Goal: Information Seeking & Learning: Find specific fact

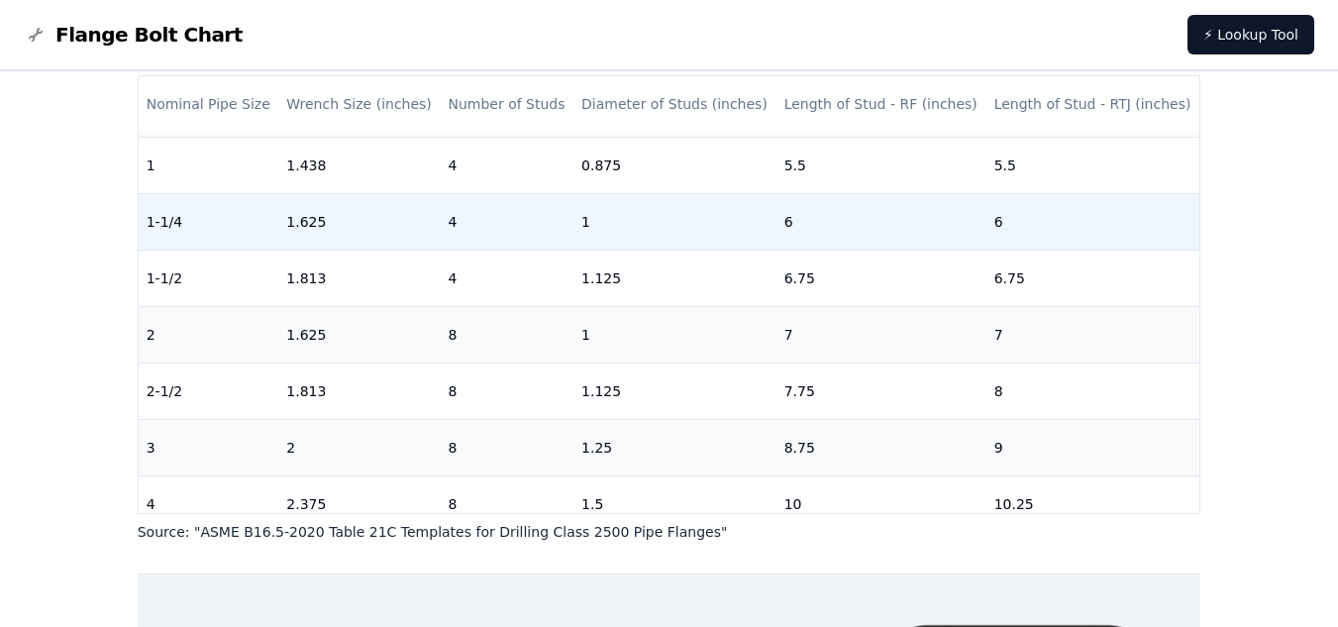
scroll to position [198, 0]
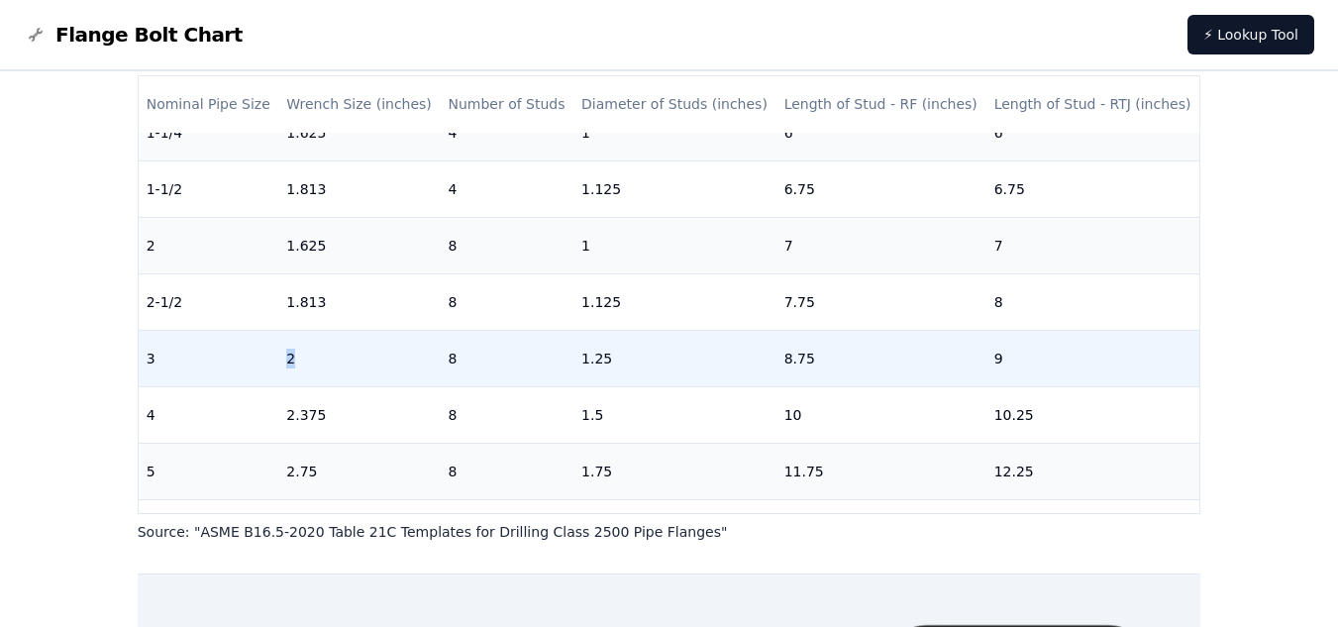
drag, startPoint x: 272, startPoint y: 365, endPoint x: 317, endPoint y: 367, distance: 44.6
click at [317, 367] on tr "3 2 8 1.25 8.75 9" at bounding box center [670, 358] width 1062 height 56
click at [455, 353] on td "8" at bounding box center [507, 358] width 134 height 56
drag, startPoint x: 450, startPoint y: 356, endPoint x: 479, endPoint y: 357, distance: 28.7
click at [479, 357] on td "8" at bounding box center [507, 358] width 134 height 56
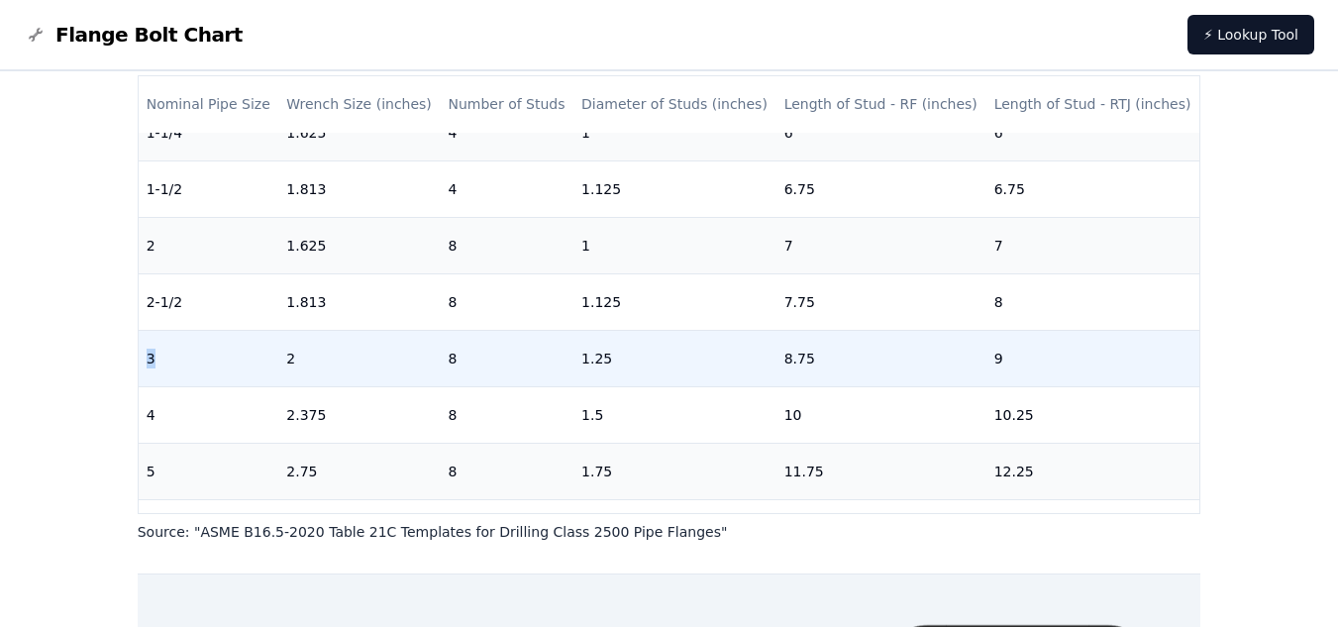
drag, startPoint x: 146, startPoint y: 357, endPoint x: 183, endPoint y: 359, distance: 37.7
click at [183, 359] on td "3" at bounding box center [209, 358] width 141 height 56
click at [185, 359] on td "3" at bounding box center [209, 358] width 141 height 56
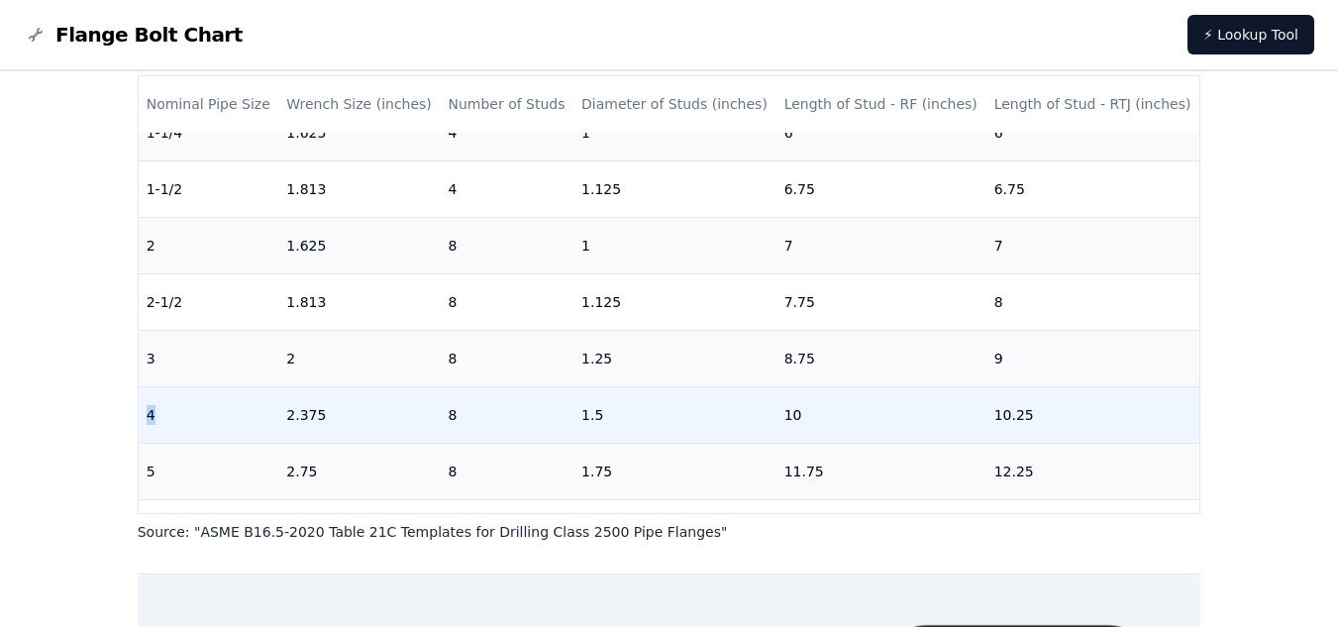
drag, startPoint x: 143, startPoint y: 410, endPoint x: 162, endPoint y: 416, distance: 20.7
click at [162, 416] on td "4" at bounding box center [209, 414] width 141 height 56
click at [170, 418] on td "4" at bounding box center [209, 414] width 141 height 56
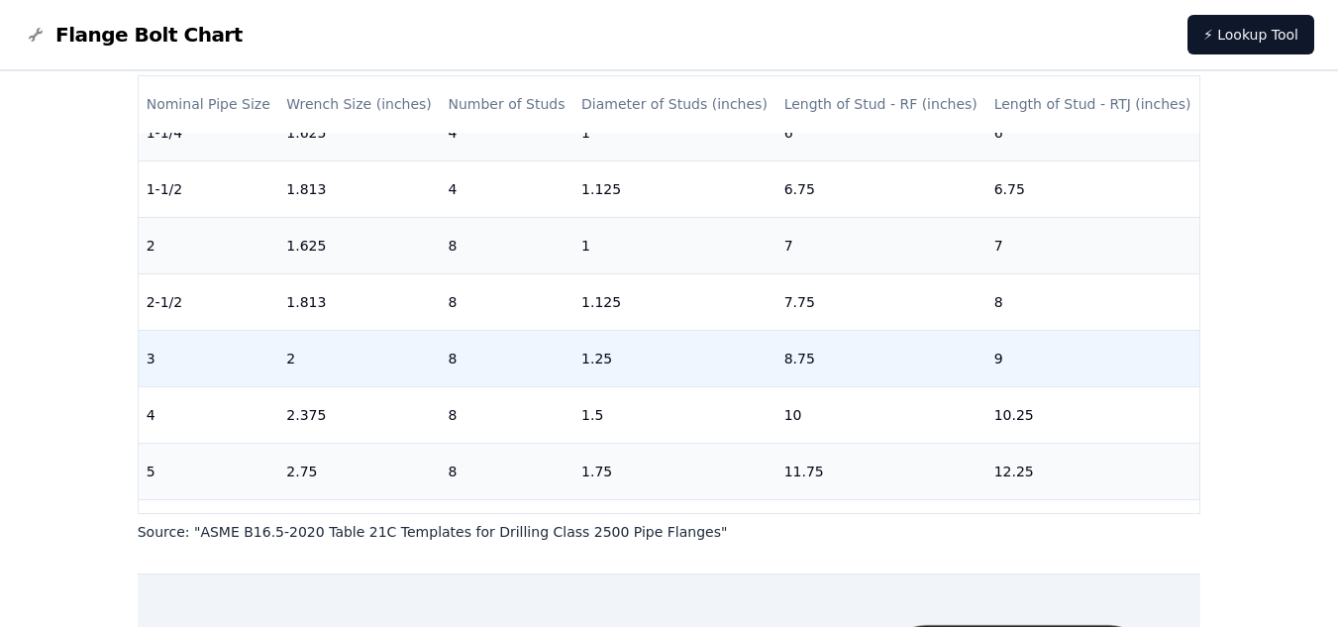
drag, startPoint x: 302, startPoint y: 356, endPoint x: 405, endPoint y: 356, distance: 103.0
click at [396, 356] on td "2" at bounding box center [358, 358] width 161 height 56
click at [499, 354] on td "8" at bounding box center [507, 358] width 134 height 56
drag, startPoint x: 429, startPoint y: 360, endPoint x: 495, endPoint y: 366, distance: 66.6
click at [495, 366] on tr "3 2 8 1.25 8.75 9" at bounding box center [670, 358] width 1062 height 56
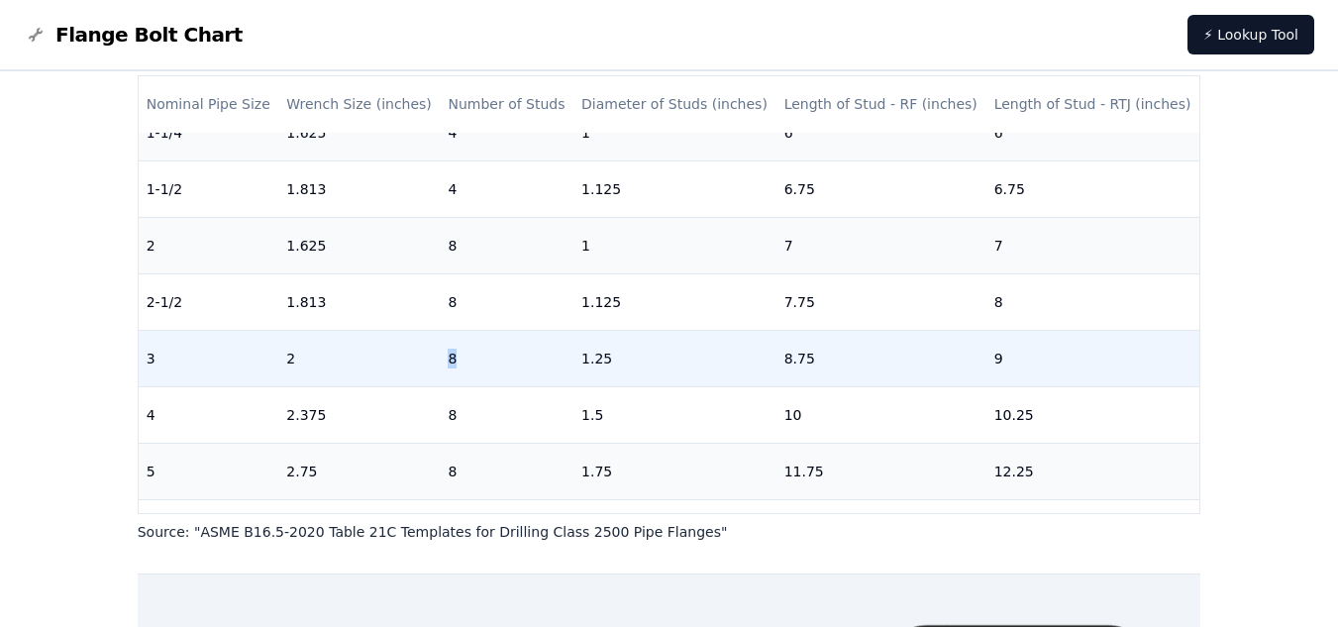
click at [495, 366] on td "8" at bounding box center [507, 358] width 134 height 56
drag, startPoint x: 144, startPoint y: 352, endPoint x: 218, endPoint y: 354, distance: 74.3
click at [160, 353] on td "3" at bounding box center [209, 358] width 141 height 56
click at [247, 356] on td "3" at bounding box center [209, 358] width 141 height 56
drag, startPoint x: 289, startPoint y: 357, endPoint x: 346, endPoint y: 360, distance: 56.5
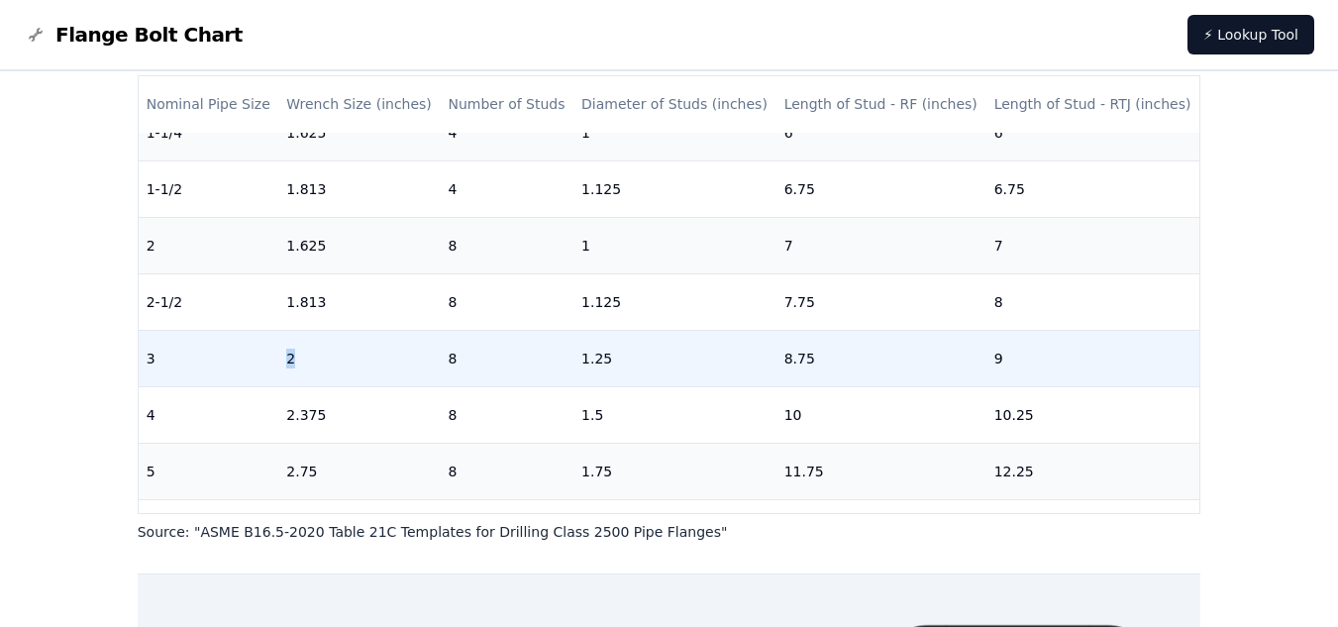
click at [329, 360] on td "2" at bounding box center [358, 358] width 161 height 56
click at [353, 360] on td "2" at bounding box center [358, 358] width 161 height 56
drag, startPoint x: 438, startPoint y: 361, endPoint x: 490, endPoint y: 362, distance: 52.5
click at [490, 362] on td "8" at bounding box center [507, 358] width 134 height 56
click at [492, 362] on td "8" at bounding box center [507, 358] width 134 height 56
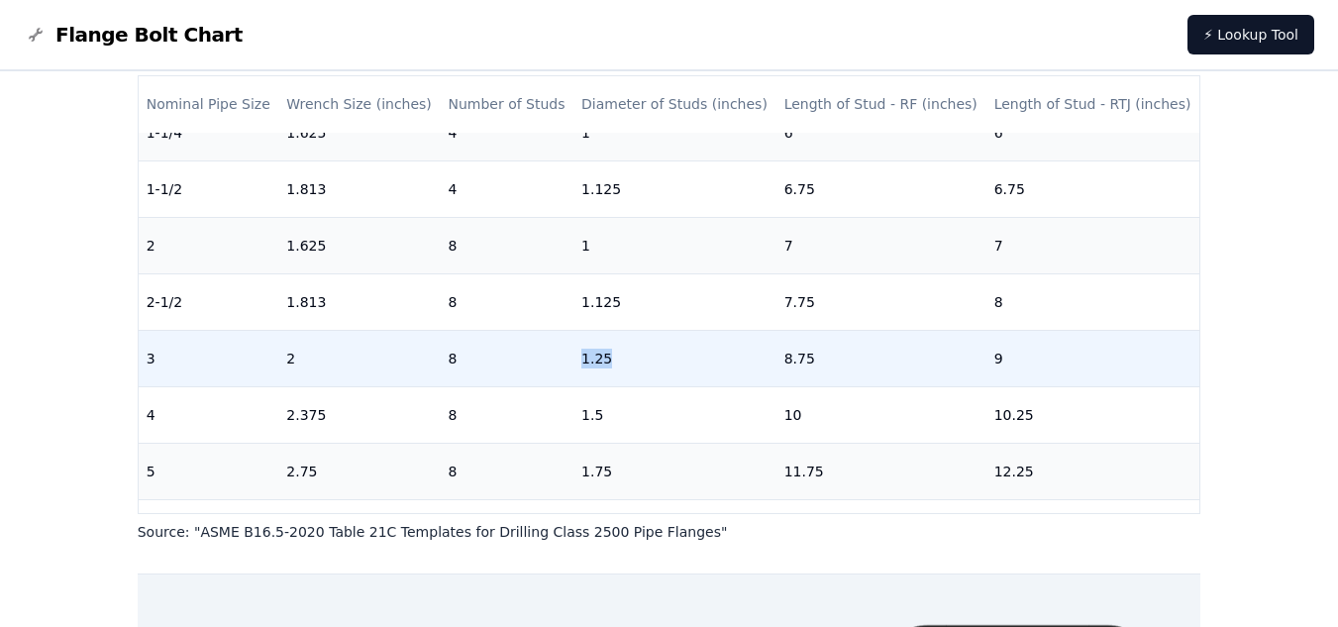
drag, startPoint x: 579, startPoint y: 360, endPoint x: 658, endPoint y: 365, distance: 79.4
click at [658, 365] on td "1.25" at bounding box center [675, 358] width 203 height 56
drag, startPoint x: 585, startPoint y: 357, endPoint x: 674, endPoint y: 351, distance: 89.4
click at [674, 351] on td "1.25" at bounding box center [675, 358] width 203 height 56
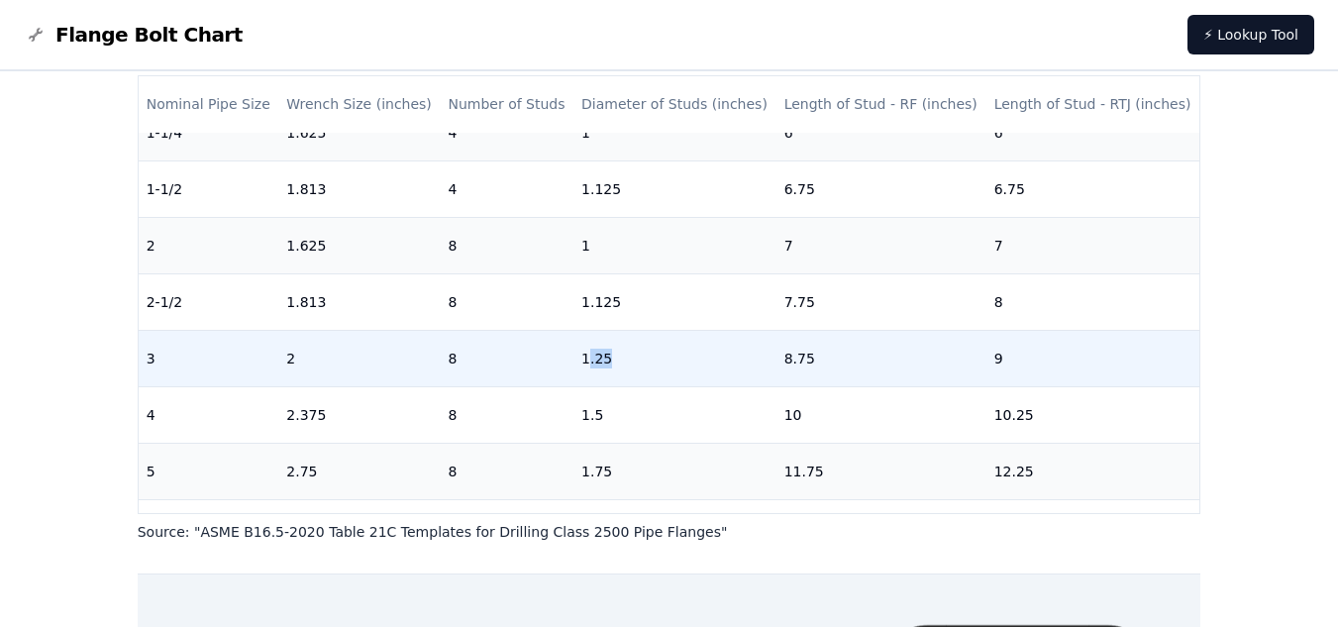
click at [677, 351] on td "1.25" at bounding box center [675, 358] width 203 height 56
drag, startPoint x: 774, startPoint y: 353, endPoint x: 880, endPoint y: 348, distance: 106.1
click at [848, 354] on td "8.75" at bounding box center [882, 358] width 210 height 56
click at [880, 348] on td "8.75" at bounding box center [882, 358] width 210 height 56
drag, startPoint x: 974, startPoint y: 352, endPoint x: 1017, endPoint y: 350, distance: 43.6
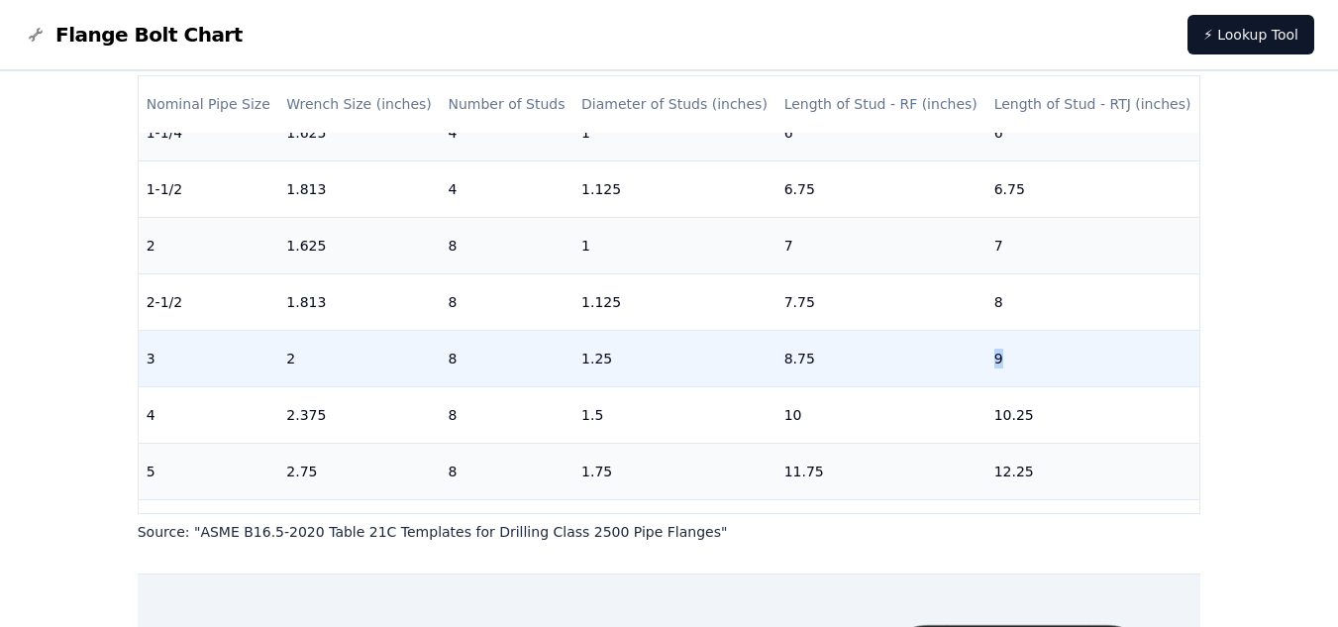
click at [1017, 350] on td "9" at bounding box center [1094, 358] width 214 height 56
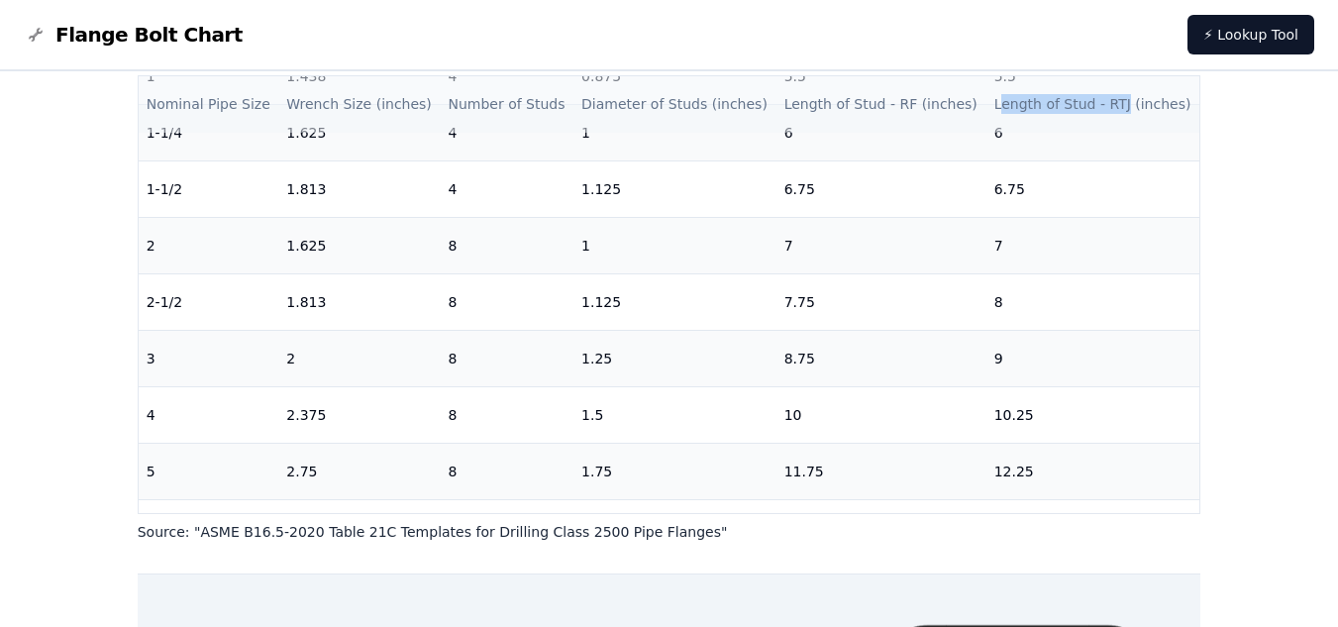
drag, startPoint x: 989, startPoint y: 101, endPoint x: 1110, endPoint y: 104, distance: 120.9
click at [1110, 104] on th "Length of Stud - RTJ (inches)" at bounding box center [1094, 104] width 214 height 56
click at [1114, 104] on th "Length of Stud - RTJ (inches)" at bounding box center [1094, 104] width 214 height 56
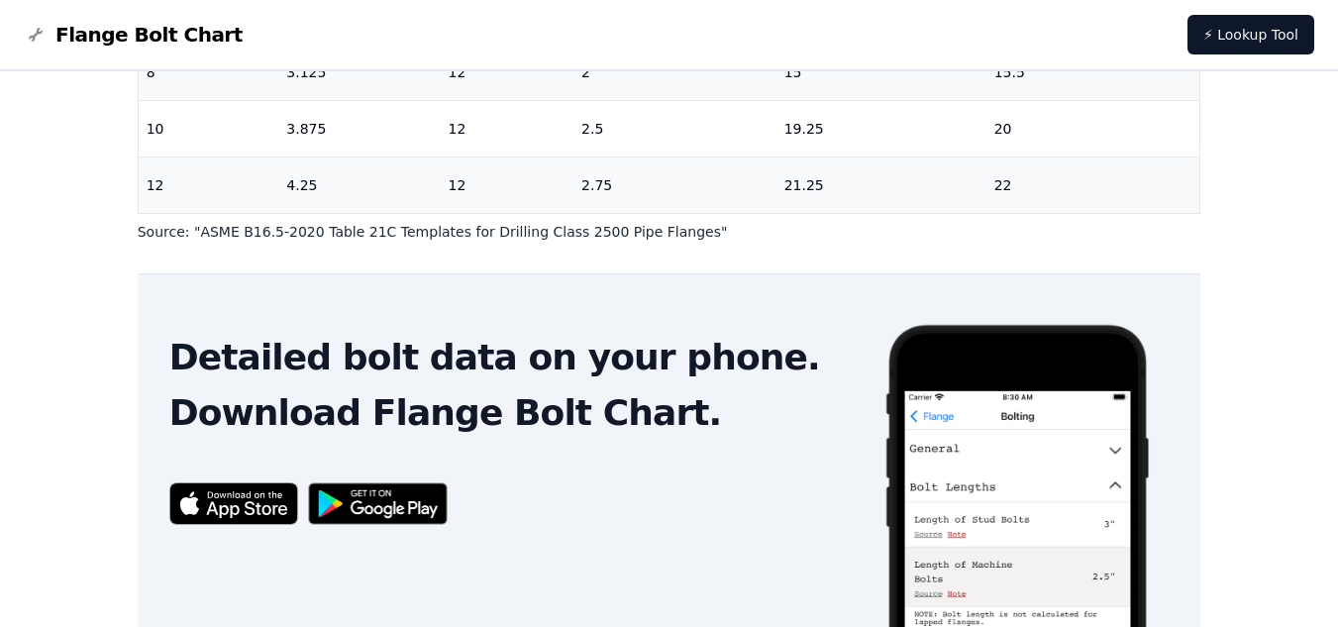
scroll to position [696, 0]
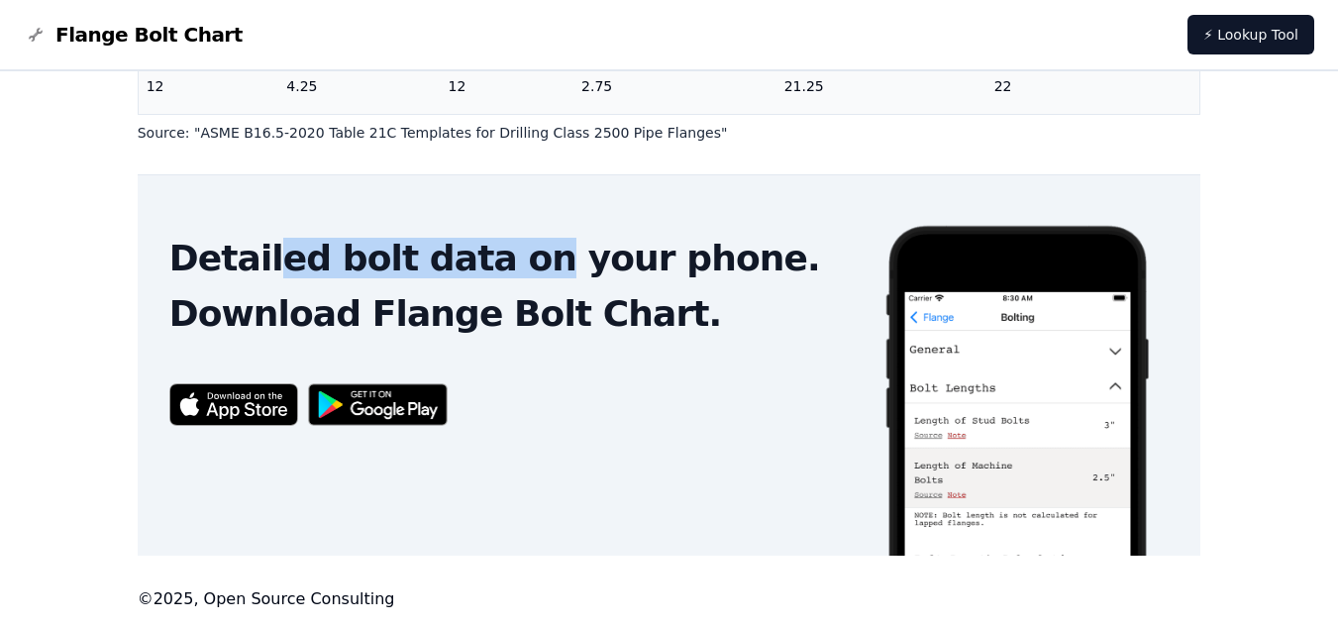
drag, startPoint x: 280, startPoint y: 254, endPoint x: 532, endPoint y: 256, distance: 251.6
click at [501, 254] on h2 "Detailed bolt data on your phone." at bounding box center [510, 259] width 683 height 40
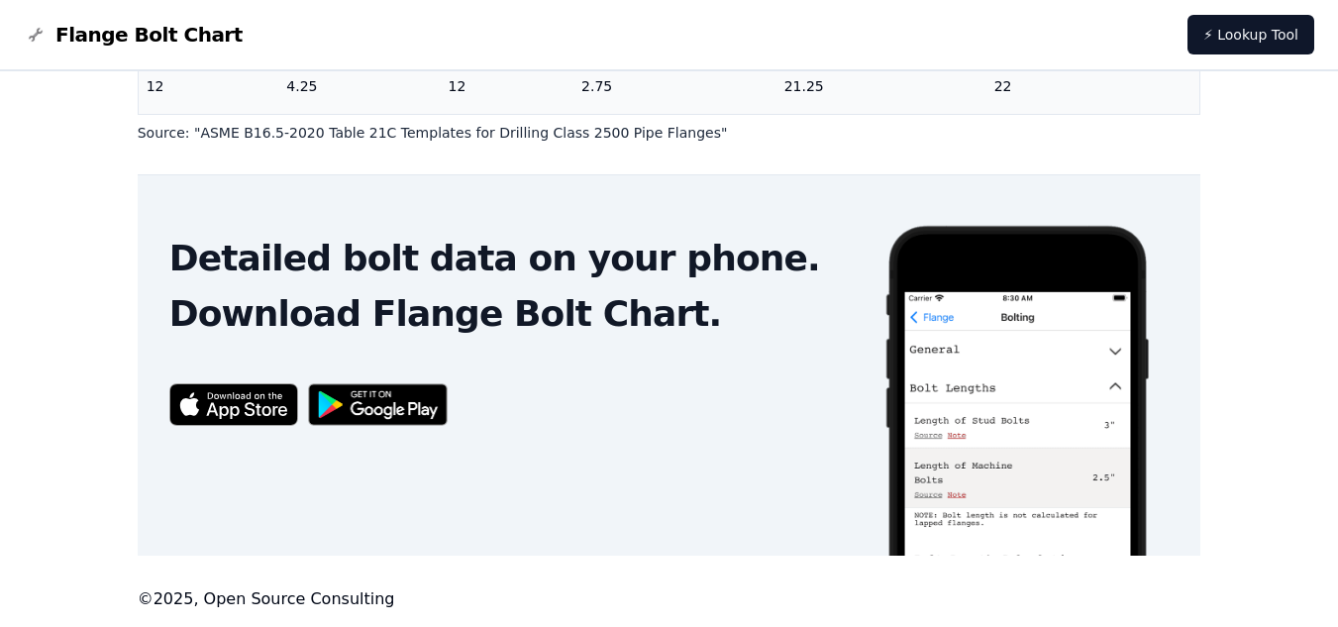
click at [538, 258] on h2 "Detailed bolt data on your phone." at bounding box center [510, 259] width 683 height 40
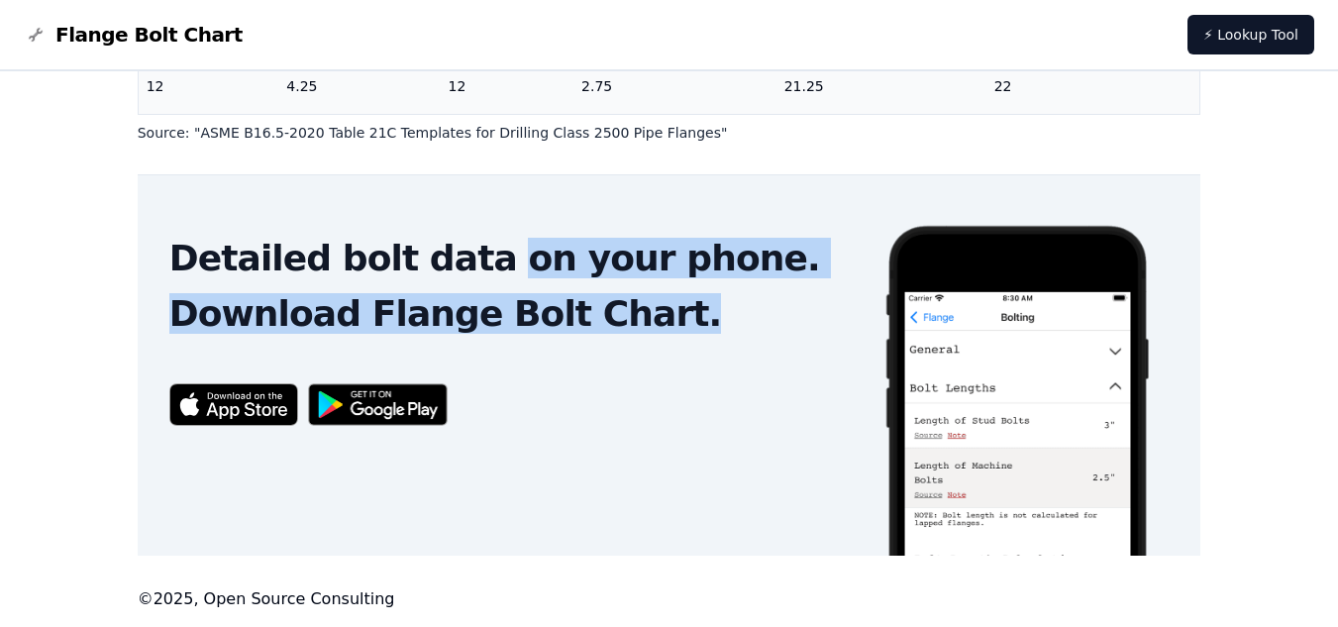
drag, startPoint x: 473, startPoint y: 263, endPoint x: 646, endPoint y: 313, distance: 180.6
click at [640, 315] on div "Detailed bolt data on your phone. Download Flange Bolt Chart." at bounding box center [510, 286] width 683 height 95
click at [646, 313] on h2 "Download Flange Bolt Chart." at bounding box center [510, 314] width 683 height 40
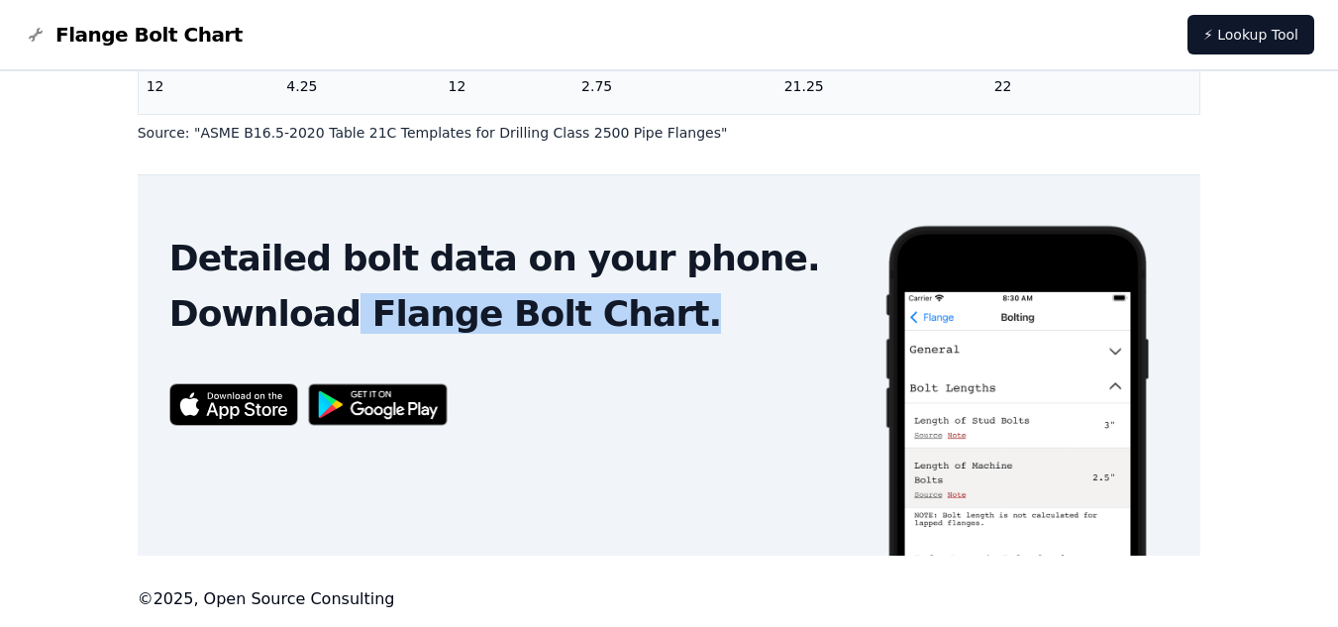
drag, startPoint x: 334, startPoint y: 323, endPoint x: 653, endPoint y: 314, distance: 319.1
click at [653, 314] on h2 "Download Flange Bolt Chart." at bounding box center [510, 314] width 683 height 40
